Goal: Information Seeking & Learning: Learn about a topic

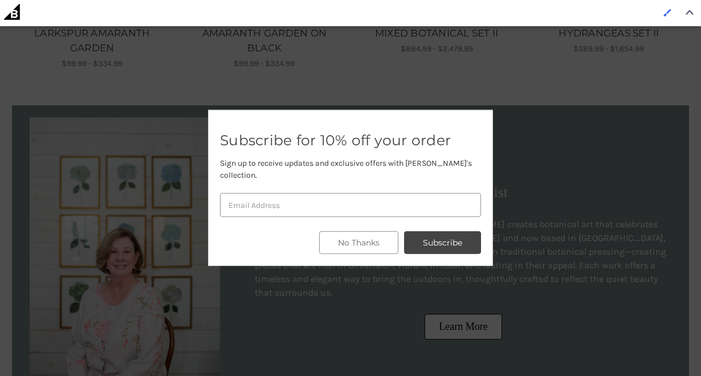
scroll to position [1049, 0]
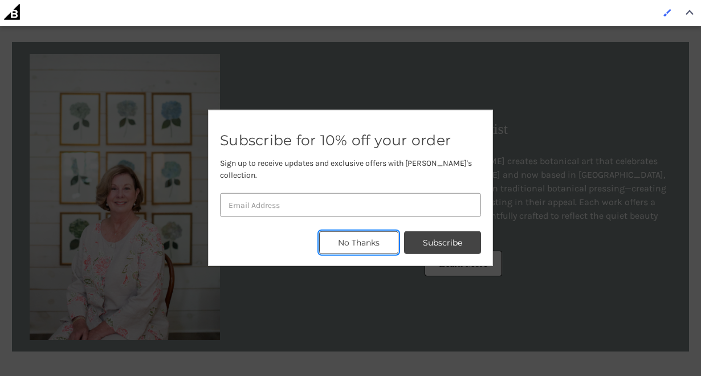
click at [339, 237] on button "No Thanks" at bounding box center [358, 242] width 79 height 23
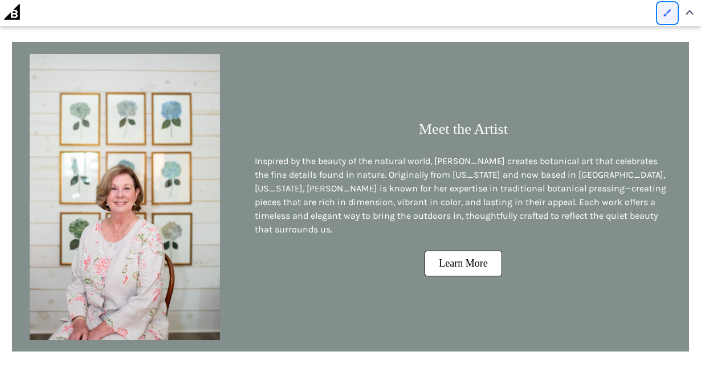
click at [669, 15] on img at bounding box center [668, 13] width 8 height 8
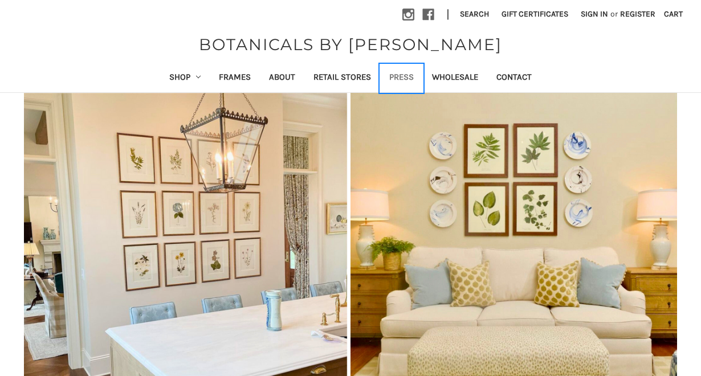
click at [406, 72] on link "Press" at bounding box center [401, 78] width 43 height 28
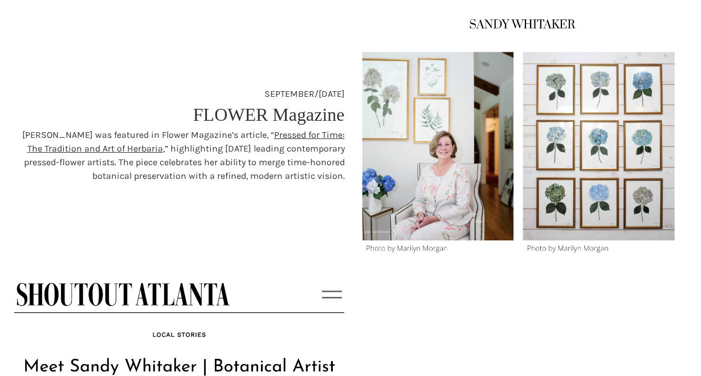
scroll to position [408, 0]
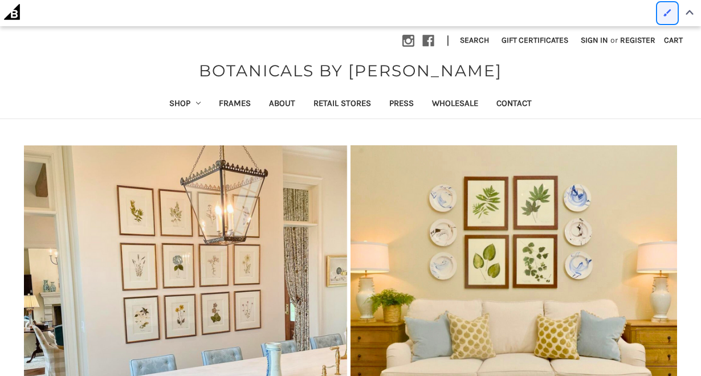
click at [666, 10] on img at bounding box center [668, 13] width 8 height 8
